Goal: Find specific page/section: Find specific page/section

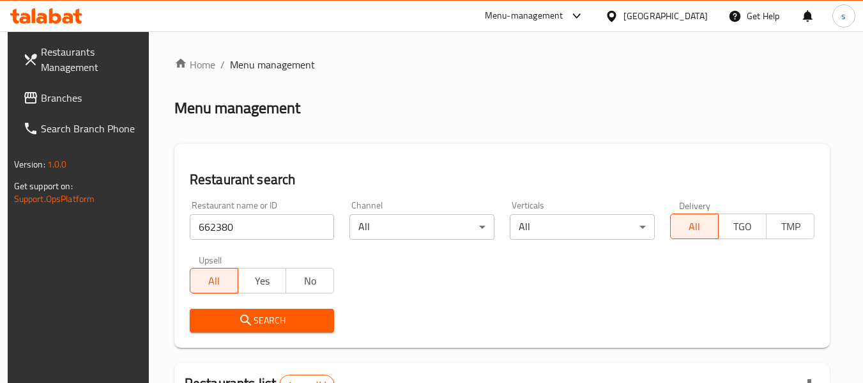
click at [88, 85] on link "Branches" at bounding box center [82, 97] width 139 height 31
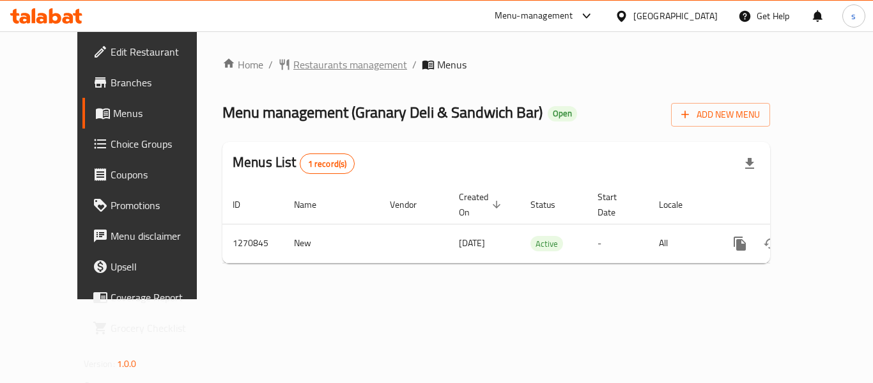
click at [328, 63] on span "Restaurants management" at bounding box center [350, 64] width 114 height 15
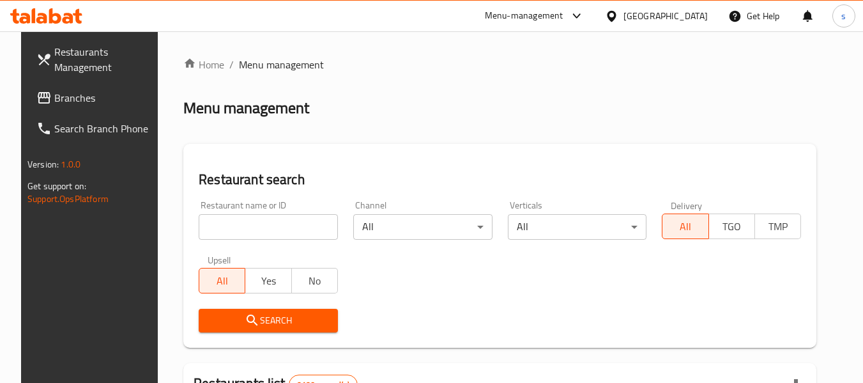
click at [236, 222] on input "search" at bounding box center [268, 227] width 139 height 26
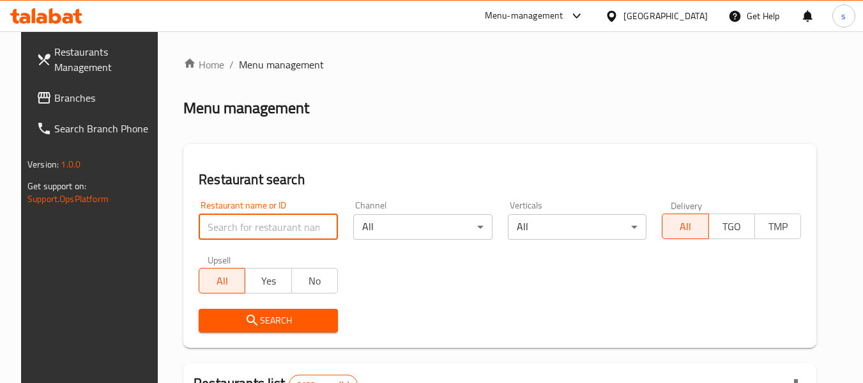
paste input "689408"
type input "689408"
click button "Search" at bounding box center [268, 321] width 139 height 24
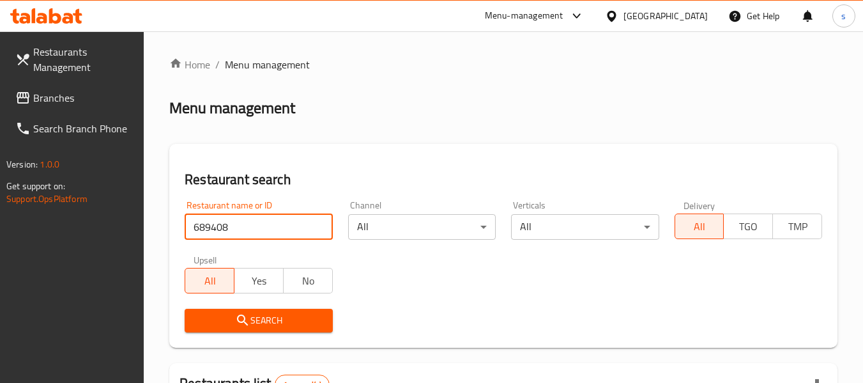
click at [618, 14] on icon at bounding box center [611, 16] width 13 height 13
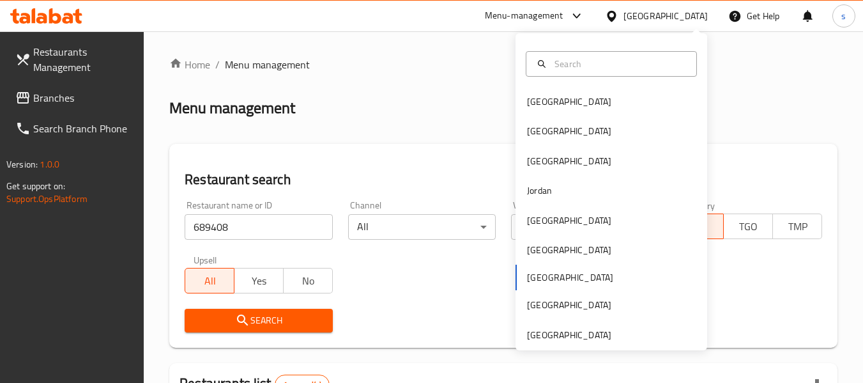
click at [408, 107] on div "Menu management" at bounding box center [503, 108] width 668 height 20
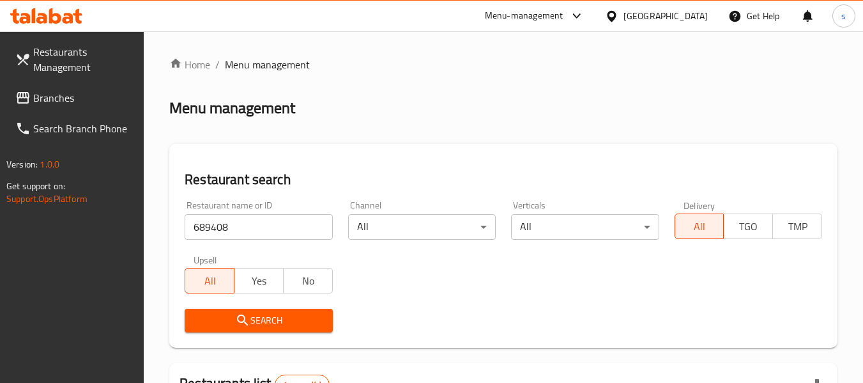
click at [43, 96] on span "Branches" at bounding box center [83, 97] width 101 height 15
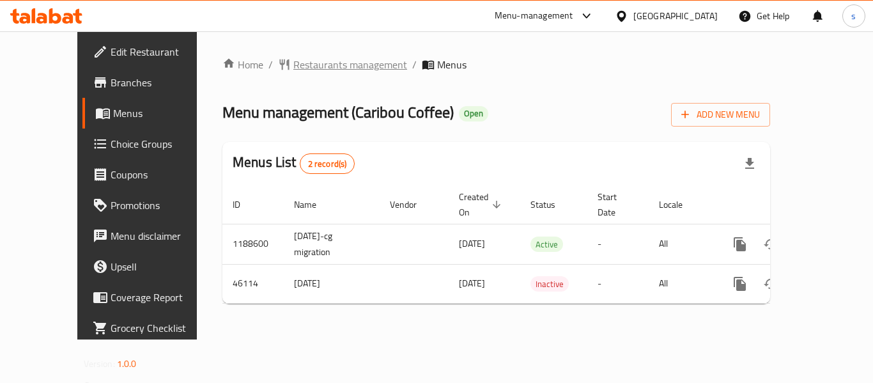
click at [308, 59] on span "Restaurants management" at bounding box center [350, 64] width 114 height 15
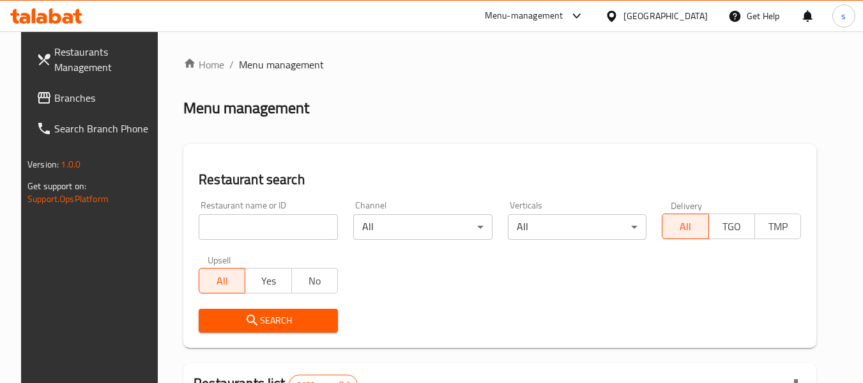
click at [269, 235] on input "search" at bounding box center [268, 227] width 139 height 26
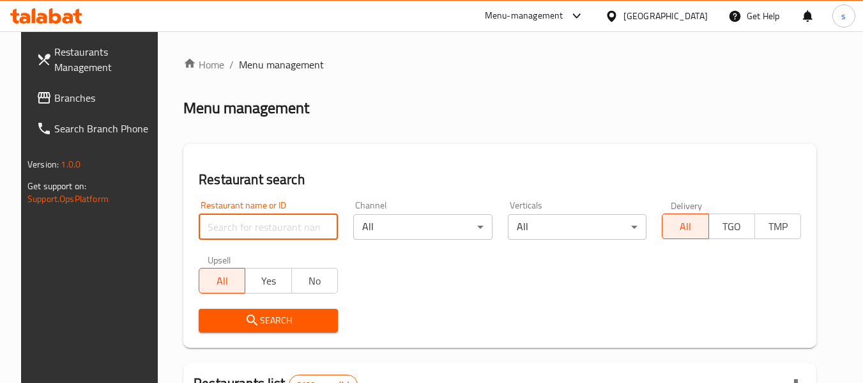
paste input "23516"
type input "23516"
click button "Search" at bounding box center [268, 321] width 139 height 24
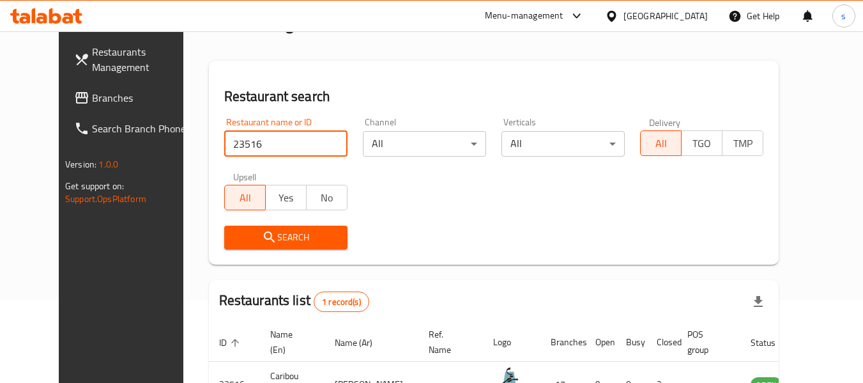
scroll to position [176, 0]
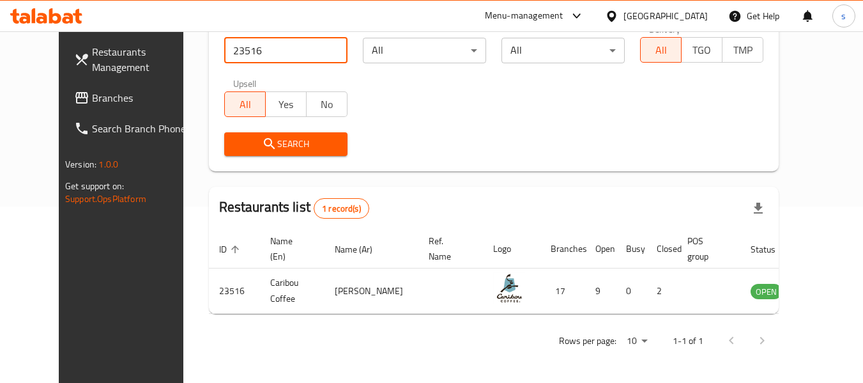
click at [663, 13] on div "[GEOGRAPHIC_DATA]" at bounding box center [656, 16] width 123 height 31
click at [686, 11] on div "[GEOGRAPHIC_DATA]" at bounding box center [666, 16] width 84 height 14
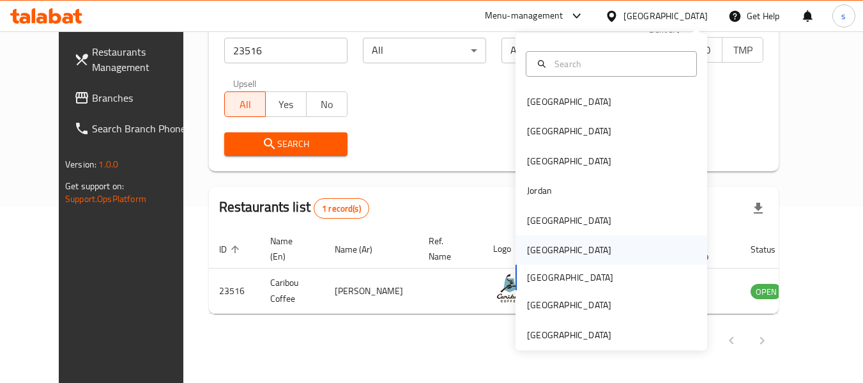
click at [553, 254] on div "Oman" at bounding box center [612, 249] width 192 height 29
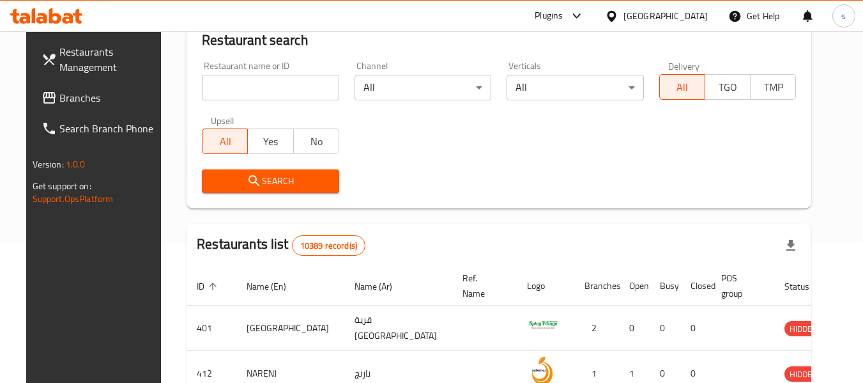
scroll to position [176, 0]
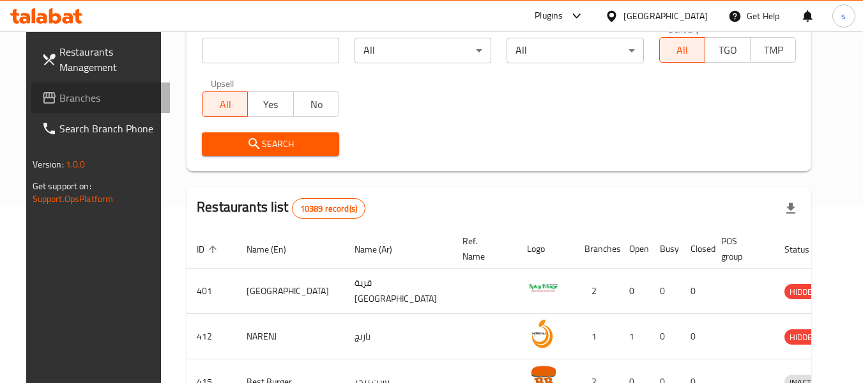
click at [59, 103] on span "Branches" at bounding box center [109, 97] width 101 height 15
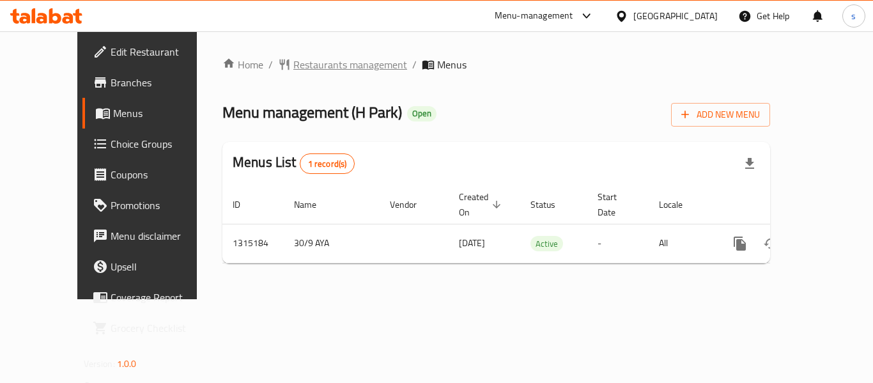
click at [321, 67] on span "Restaurants management" at bounding box center [350, 64] width 114 height 15
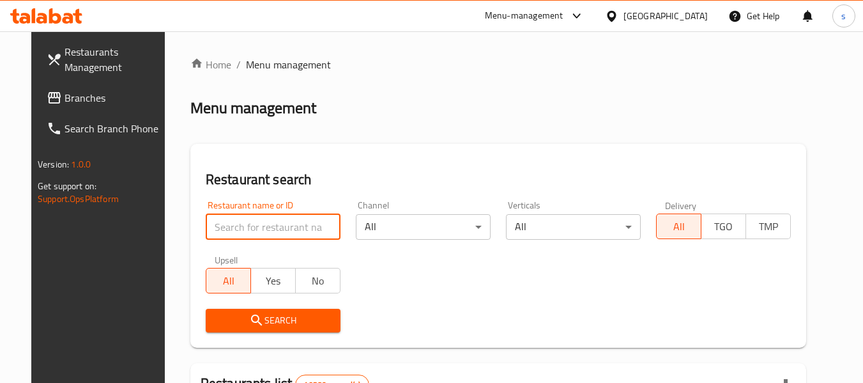
click at [254, 229] on input "search" at bounding box center [273, 227] width 135 height 26
paste input "707224"
type input "707224"
click button "Search" at bounding box center [273, 321] width 135 height 24
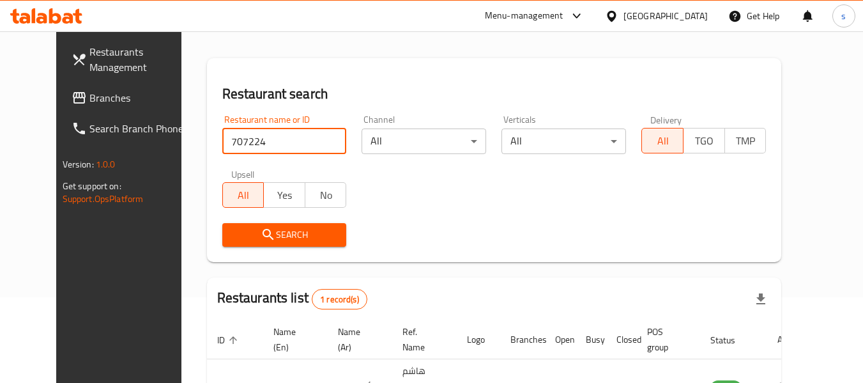
scroll to position [171, 0]
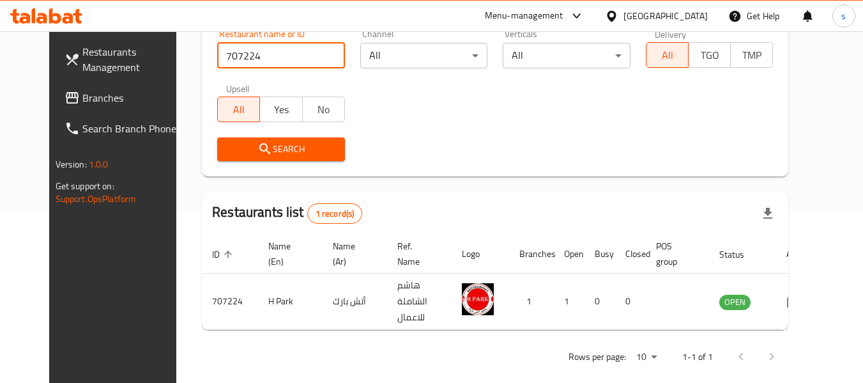
click at [485, 101] on div "Restaurant name or ID 707224 Restaurant name or ID Channel All ​ Verticals All …" at bounding box center [495, 95] width 571 height 147
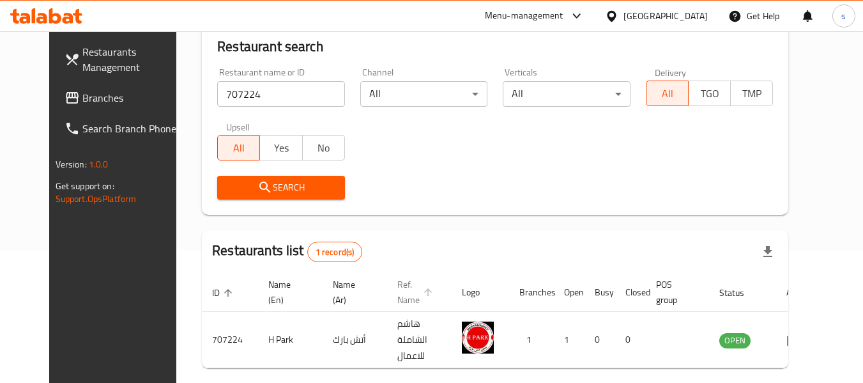
scroll to position [176, 0]
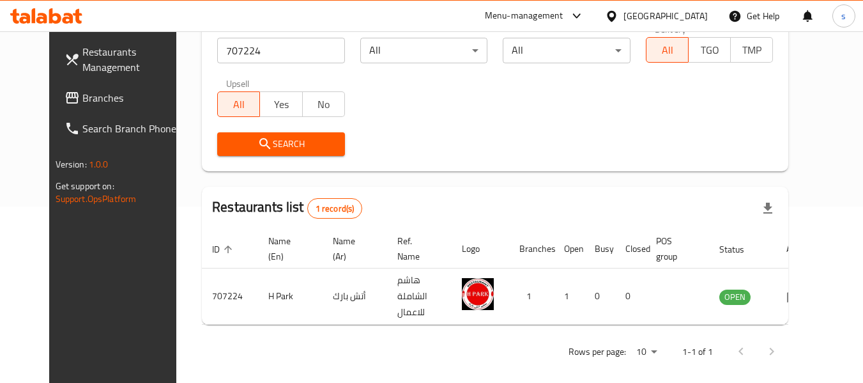
click at [689, 9] on div "Oman" at bounding box center [666, 16] width 84 height 14
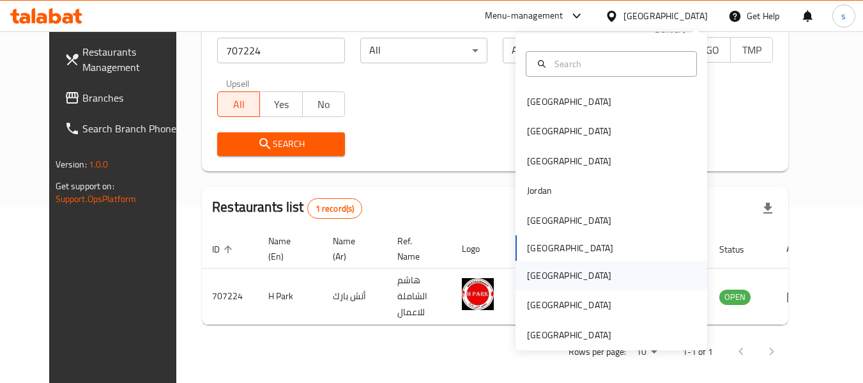
scroll to position [7, 0]
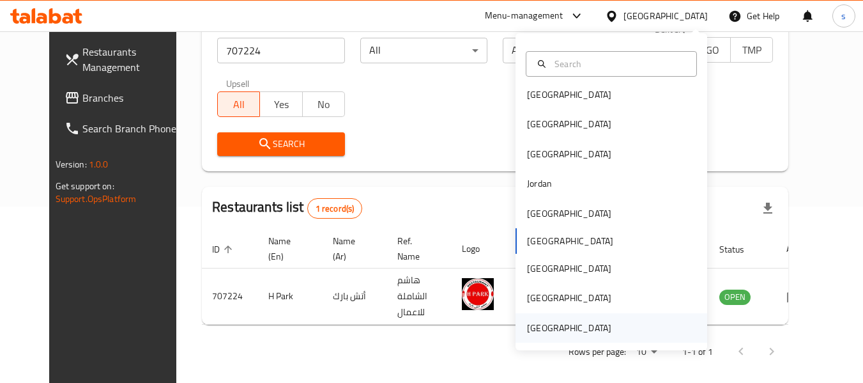
click at [537, 326] on div "United Arab Emirates" at bounding box center [569, 328] width 84 height 14
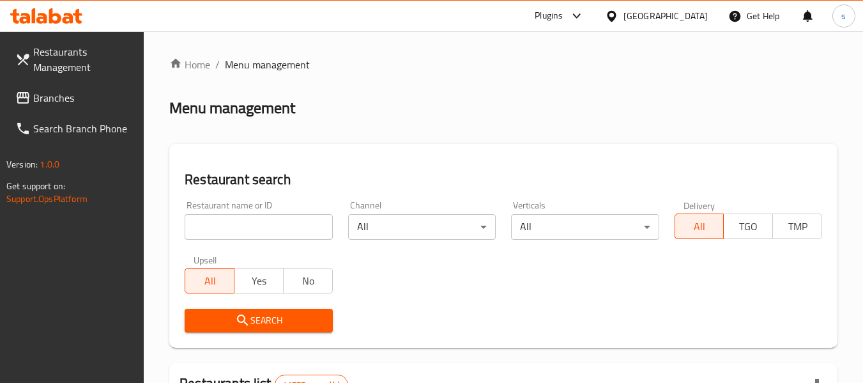
drag, startPoint x: 68, startPoint y: 101, endPoint x: 57, endPoint y: 101, distance: 10.9
click at [68, 101] on span "Branches" at bounding box center [83, 97] width 101 height 15
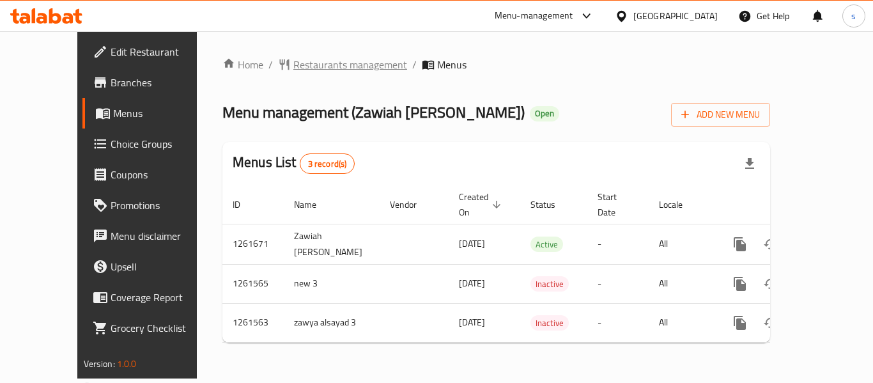
click at [296, 65] on span "Restaurants management" at bounding box center [350, 64] width 114 height 15
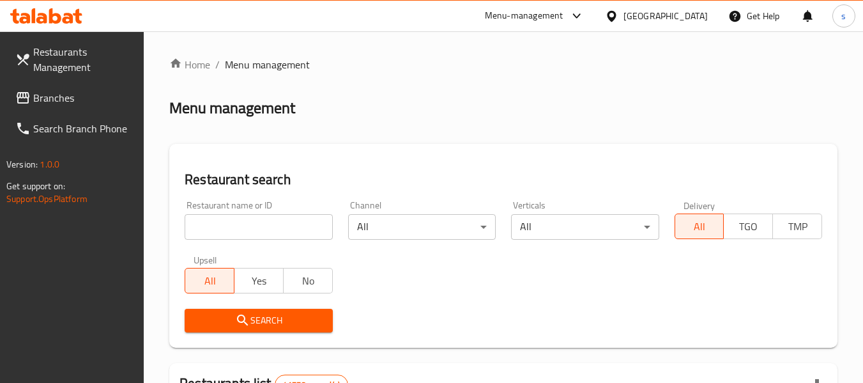
click at [263, 238] on input "search" at bounding box center [259, 227] width 148 height 26
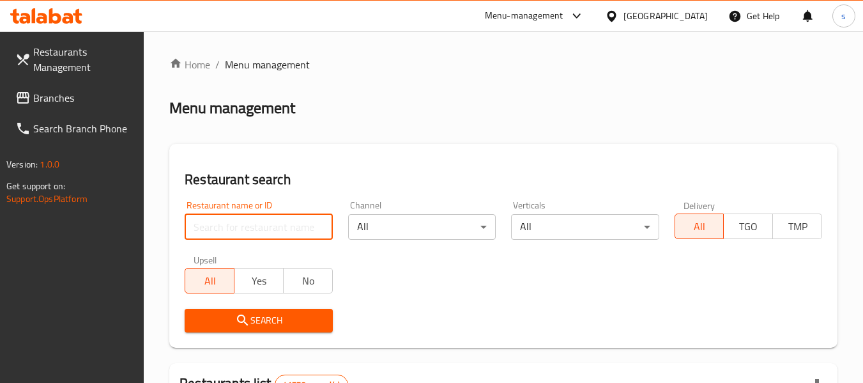
paste input "685197"
type input "685197"
click button "Search" at bounding box center [259, 321] width 148 height 24
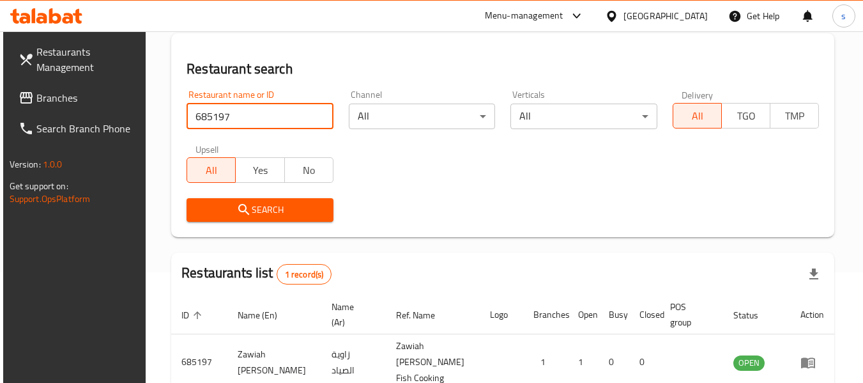
scroll to position [171, 0]
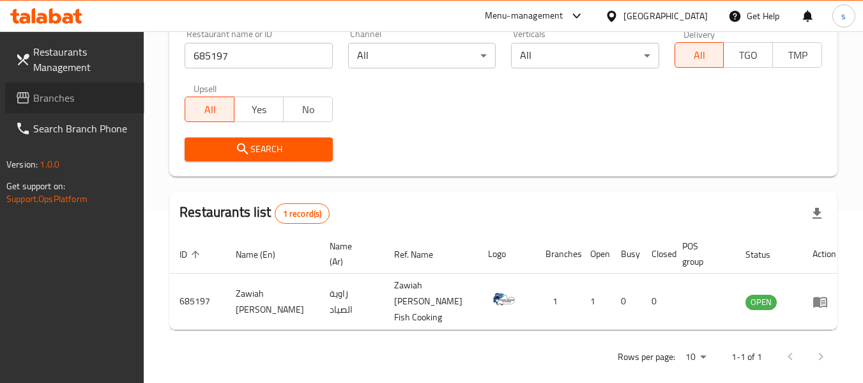
click at [54, 96] on span "Branches" at bounding box center [83, 97] width 101 height 15
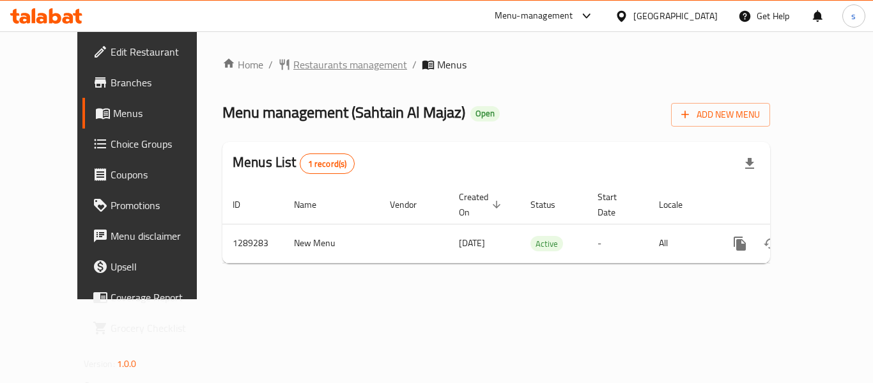
click at [306, 68] on span "Restaurants management" at bounding box center [350, 64] width 114 height 15
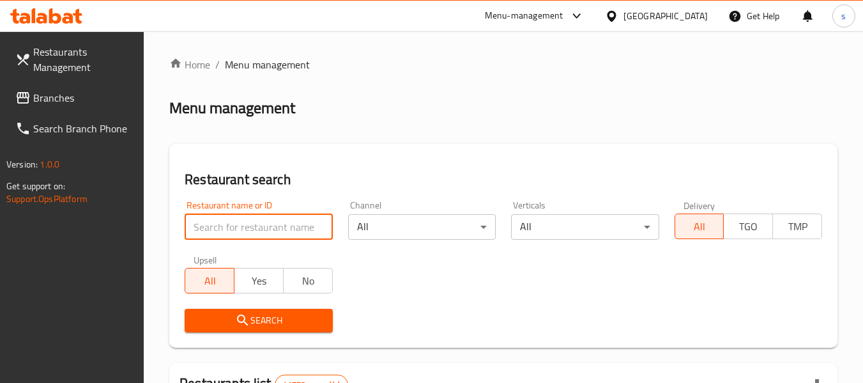
click at [213, 225] on input "search" at bounding box center [259, 227] width 148 height 26
paste input "697606"
type input "697606"
click button "Search" at bounding box center [259, 321] width 148 height 24
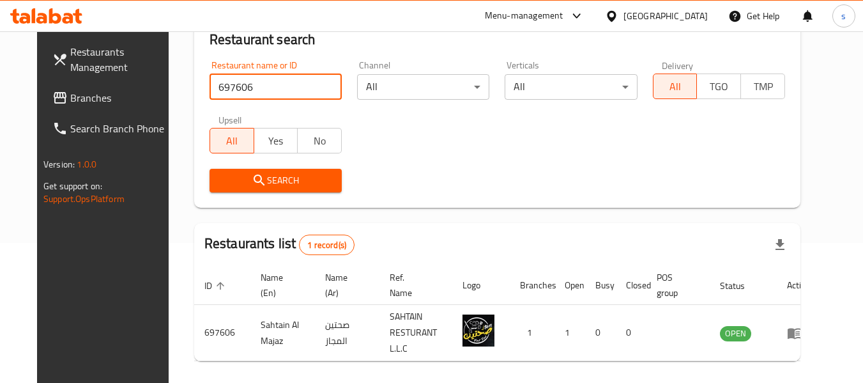
scroll to position [176, 0]
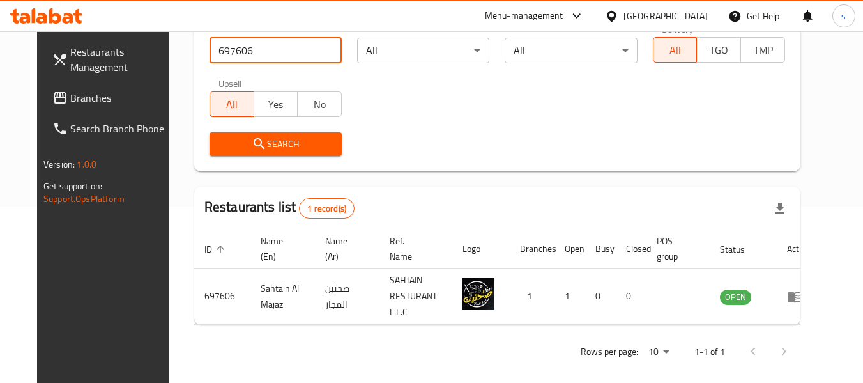
click at [122, 108] on link "Branches" at bounding box center [111, 97] width 139 height 31
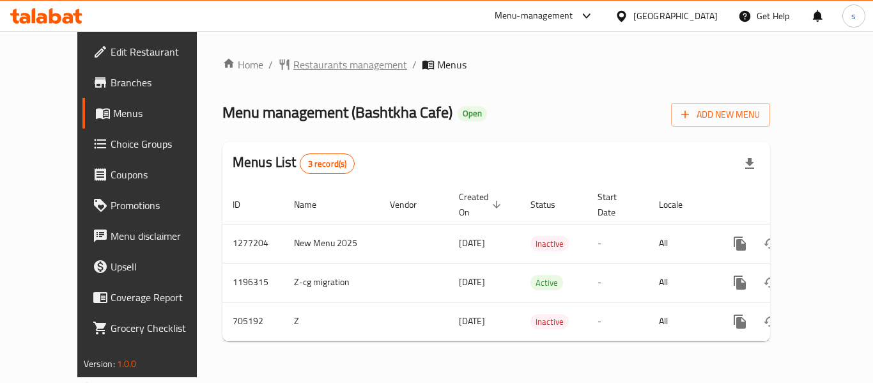
click at [304, 63] on span "Restaurants management" at bounding box center [350, 64] width 114 height 15
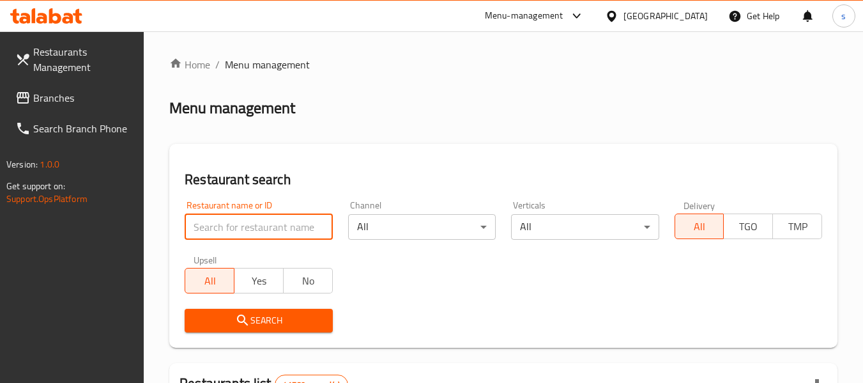
click at [238, 234] on input "search" at bounding box center [259, 227] width 148 height 26
paste input "644624"
type input "644624"
click button "Search" at bounding box center [259, 321] width 148 height 24
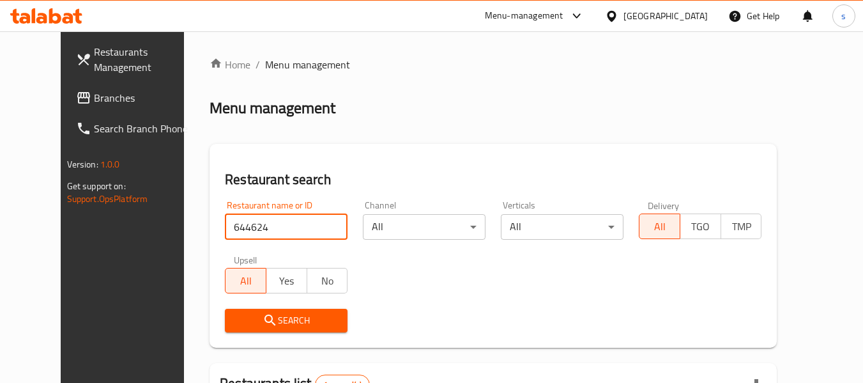
click at [633, 15] on div "[GEOGRAPHIC_DATA]" at bounding box center [666, 16] width 84 height 14
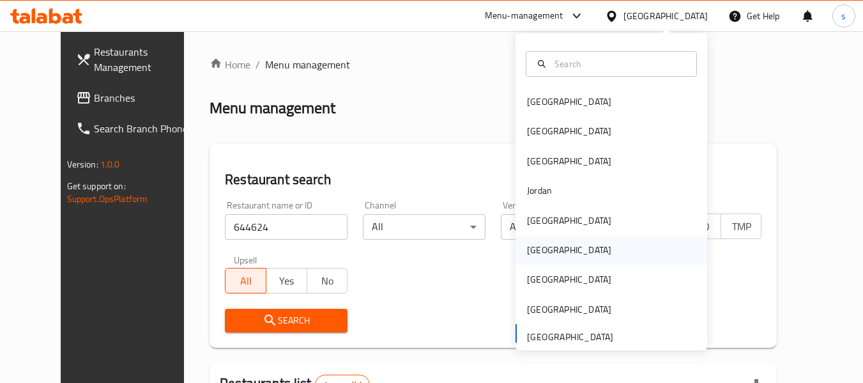
click at [540, 257] on div "[GEOGRAPHIC_DATA]" at bounding box center [569, 250] width 84 height 14
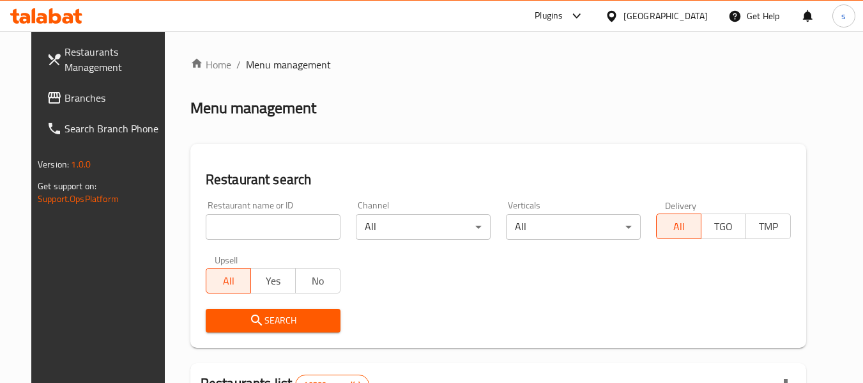
click at [65, 98] on span "Branches" at bounding box center [115, 97] width 101 height 15
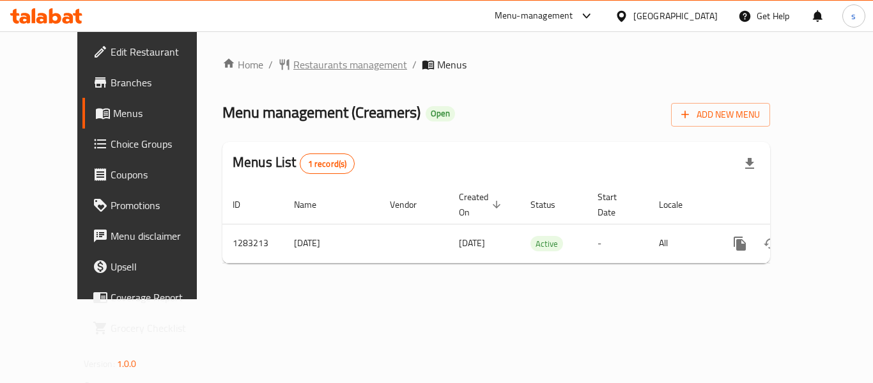
click at [293, 65] on span "Restaurants management" at bounding box center [350, 64] width 114 height 15
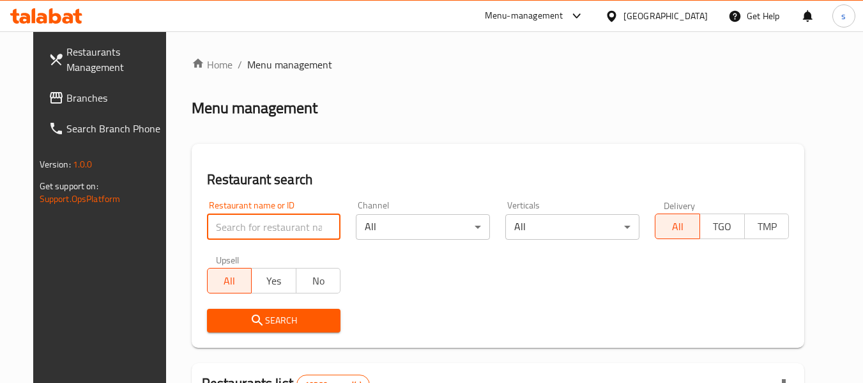
click at [266, 234] on input "search" at bounding box center [274, 227] width 134 height 26
paste input "695166"
type input "695166"
click button "Search" at bounding box center [274, 321] width 134 height 24
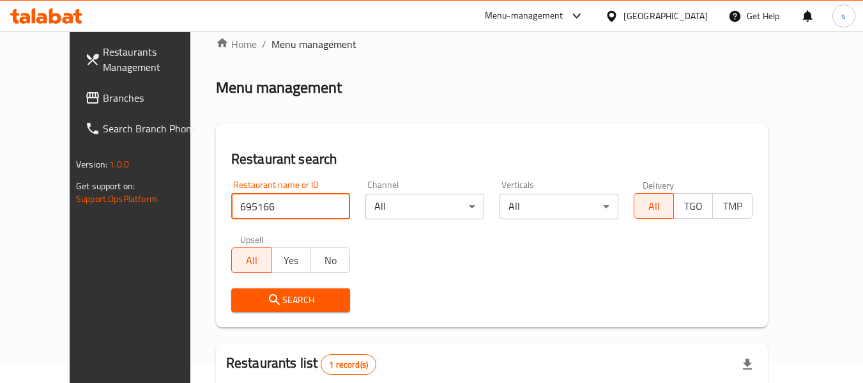
scroll to position [171, 0]
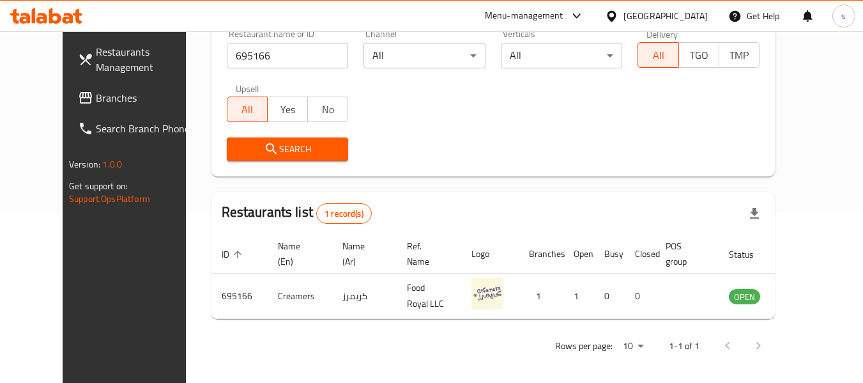
click at [698, 14] on div "[GEOGRAPHIC_DATA]" at bounding box center [666, 16] width 84 height 14
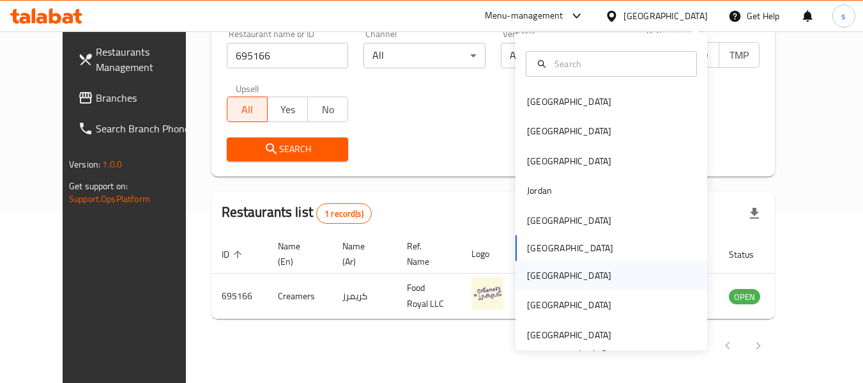
click at [545, 278] on div "Qatar" at bounding box center [569, 275] width 105 height 29
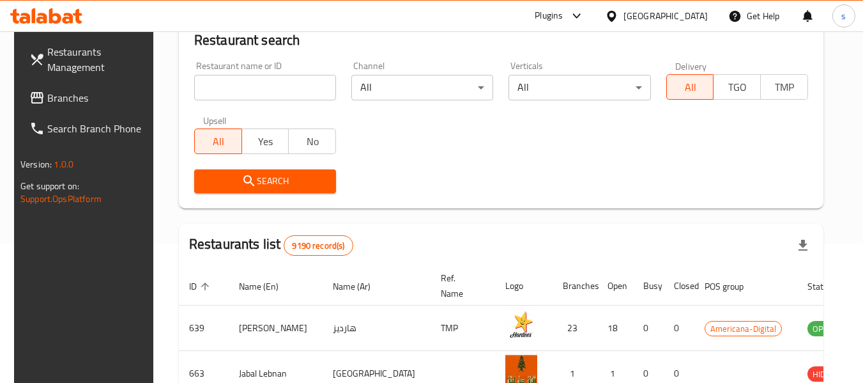
scroll to position [171, 0]
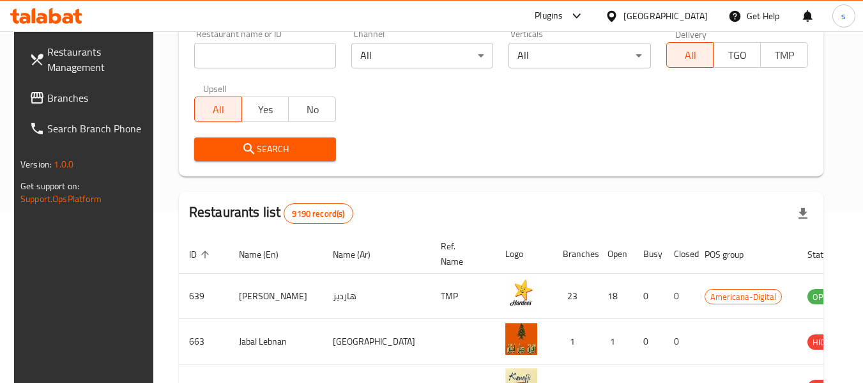
click at [52, 100] on span "Branches" at bounding box center [97, 97] width 101 height 15
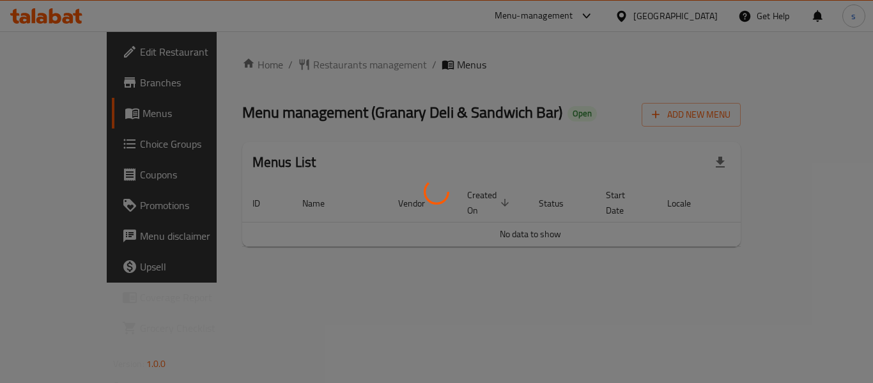
click at [297, 61] on div at bounding box center [436, 191] width 873 height 383
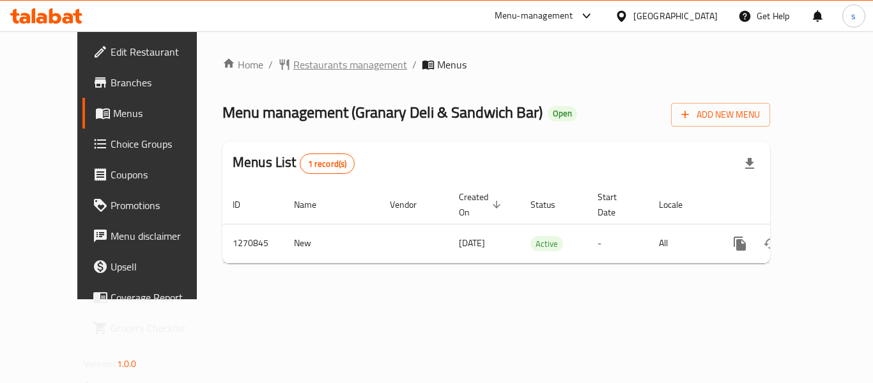
click at [305, 68] on span "Restaurants management" at bounding box center [350, 64] width 114 height 15
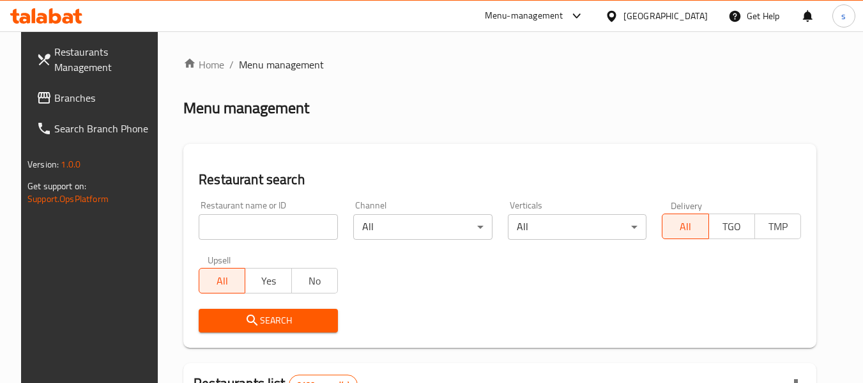
click at [229, 224] on input "search" at bounding box center [268, 227] width 139 height 26
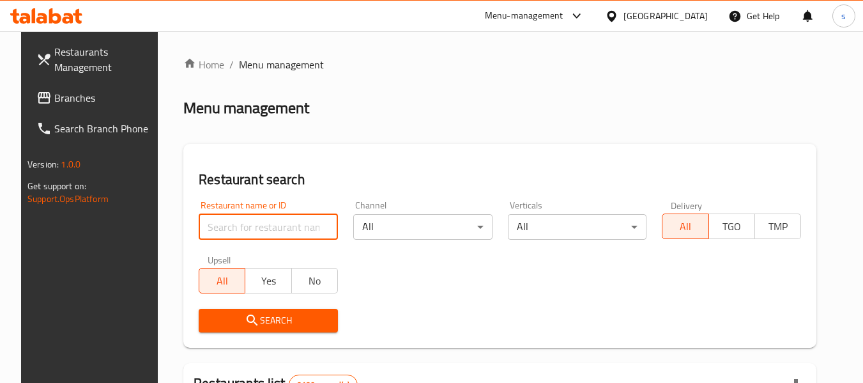
paste input "689408"
type input "689408"
click button "Search" at bounding box center [268, 321] width 139 height 24
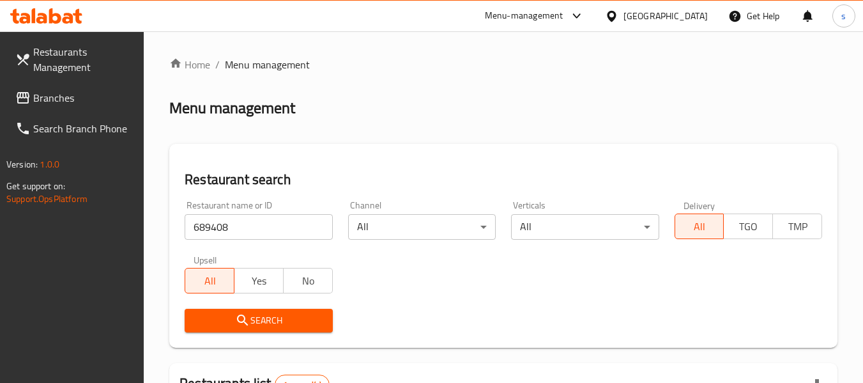
drag, startPoint x: 675, startPoint y: 12, endPoint x: 644, endPoint y: 27, distance: 34.3
click at [616, 11] on icon at bounding box center [611, 15] width 9 height 11
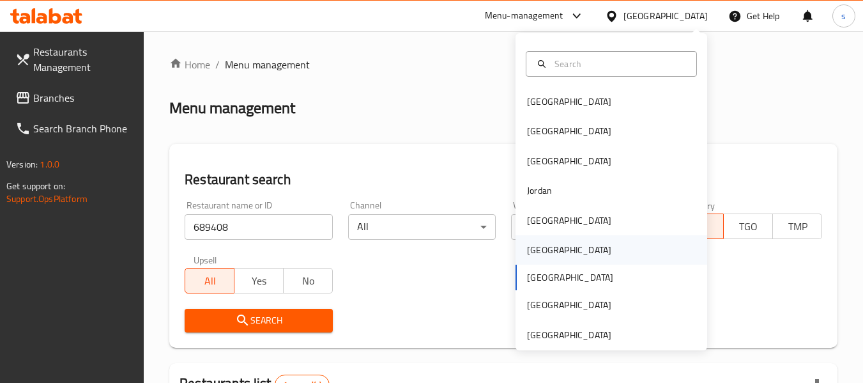
click at [541, 250] on div "[GEOGRAPHIC_DATA]" at bounding box center [569, 249] width 105 height 29
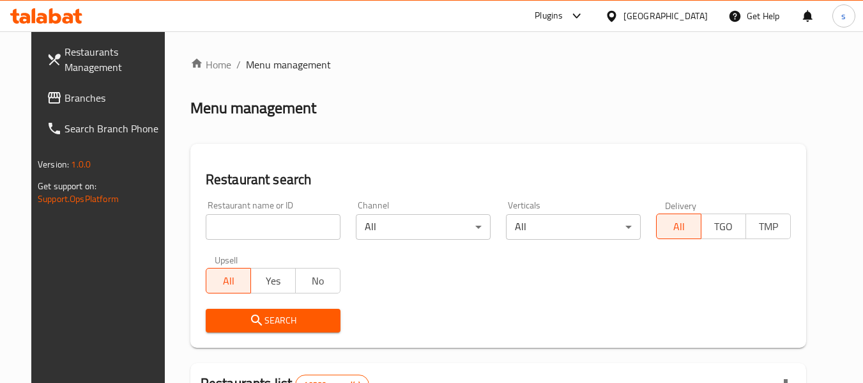
click at [65, 100] on span "Branches" at bounding box center [115, 97] width 101 height 15
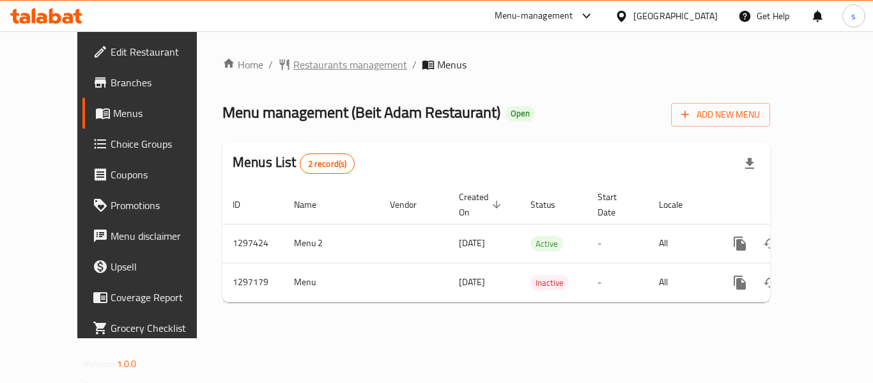
click at [312, 61] on span "Restaurants management" at bounding box center [350, 64] width 114 height 15
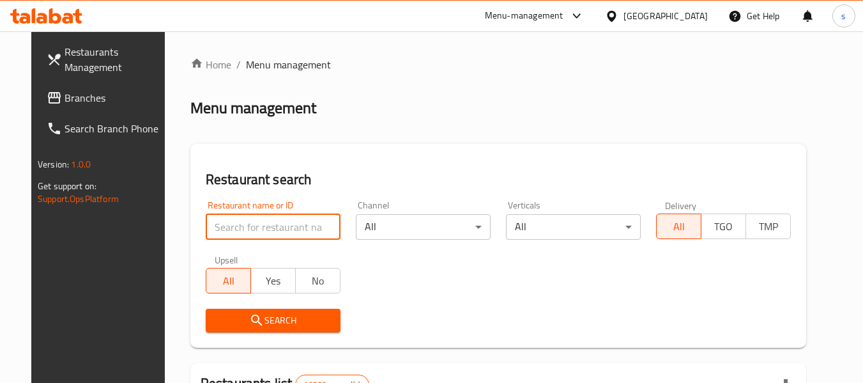
click at [251, 232] on input "search" at bounding box center [273, 227] width 135 height 26
paste input "700402"
type input "700402"
click button "Search" at bounding box center [273, 321] width 135 height 24
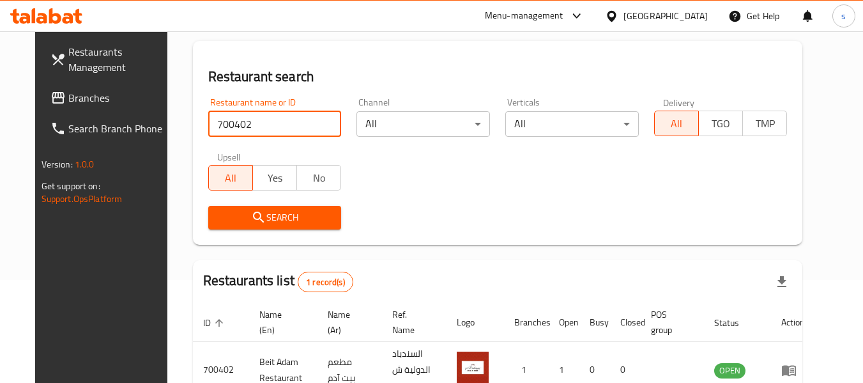
scroll to position [171, 0]
